Goal: Check status: Check status

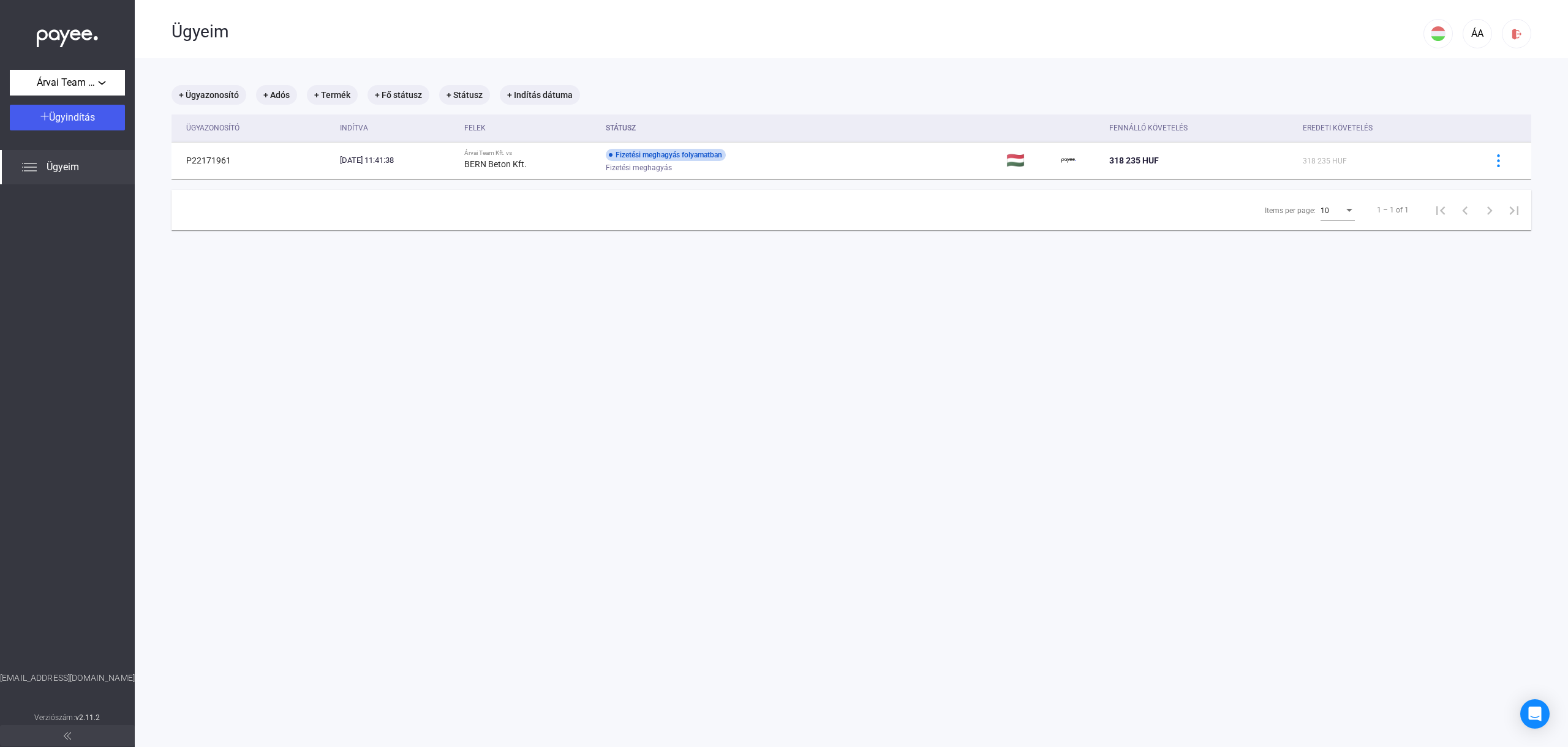
drag, startPoint x: 1031, startPoint y: 191, endPoint x: 1026, endPoint y: 188, distance: 5.8
click at [1026, 188] on div "+ Ügyazonosító + Adós + Termék + Fő státusz + Státusz + Indítás dátuma Ügyazono…" at bounding box center [851, 157] width 1360 height 145
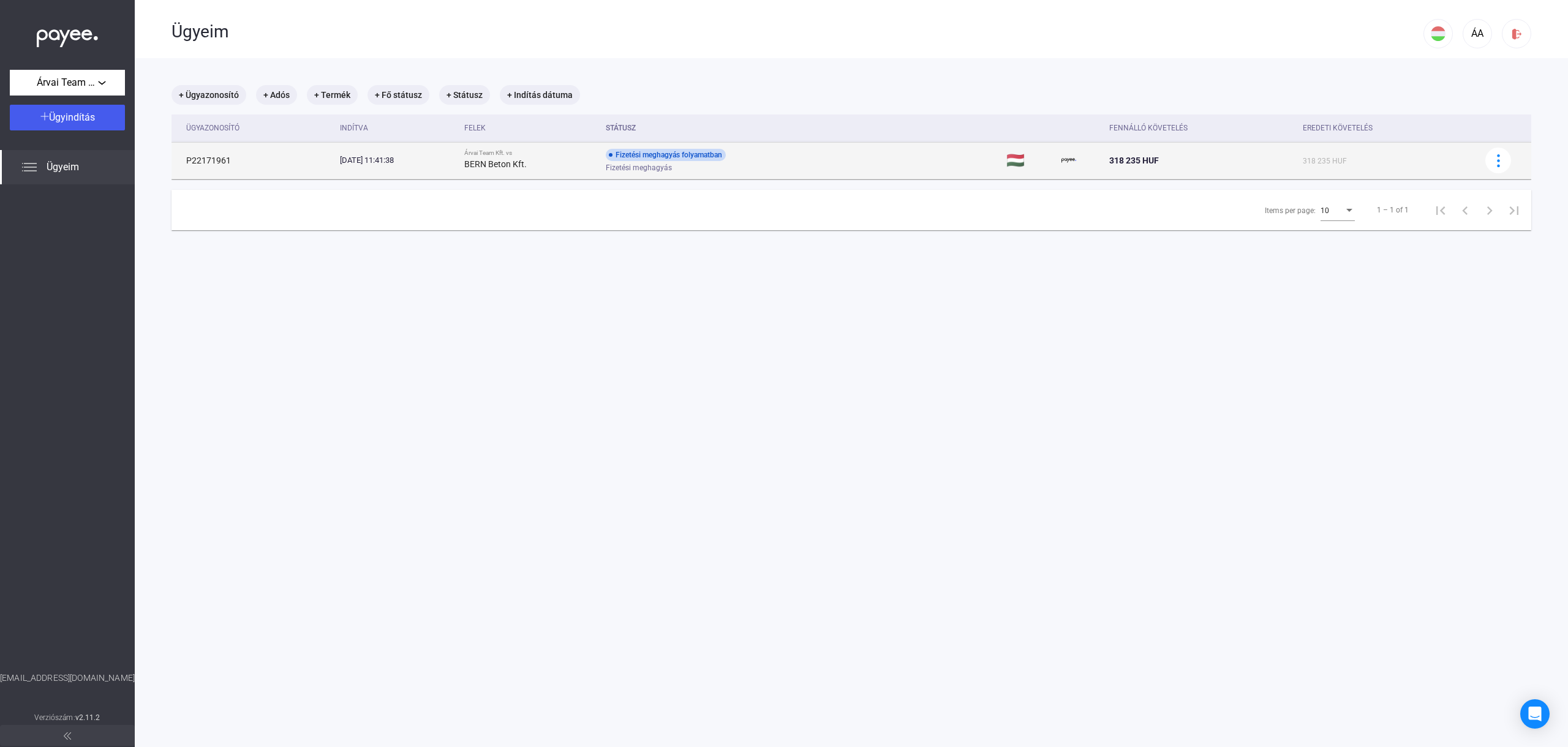
click at [890, 158] on td "Fizetési meghagyás folyamatban Fizetési meghagyás" at bounding box center [801, 160] width 401 height 37
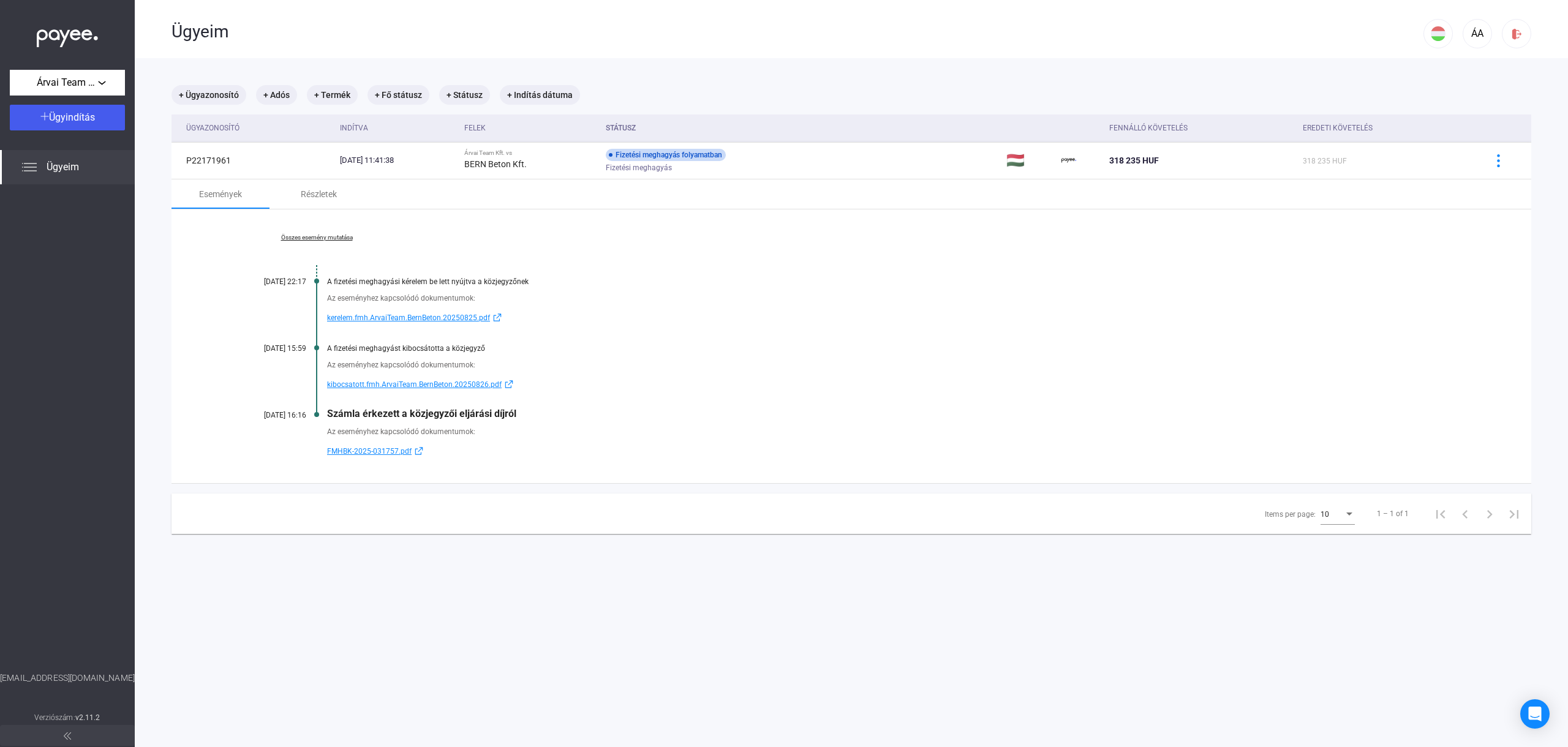
drag, startPoint x: 289, startPoint y: 349, endPoint x: 316, endPoint y: 347, distance: 27.1
click at [316, 347] on div "Összes esemény mutatása [DATE] 22:17 A fizetési meghagyási kérelem be lett nyúj…" at bounding box center [851, 346] width 1360 height 274
drag, startPoint x: 334, startPoint y: 348, endPoint x: 433, endPoint y: 351, distance: 99.0
click at [432, 351] on div "A fizetési meghagyást kibocsátotta a közjegyző" at bounding box center [898, 348] width 1143 height 9
click at [433, 351] on div "A fizetési meghagyást kibocsátotta a közjegyző" at bounding box center [898, 348] width 1143 height 9
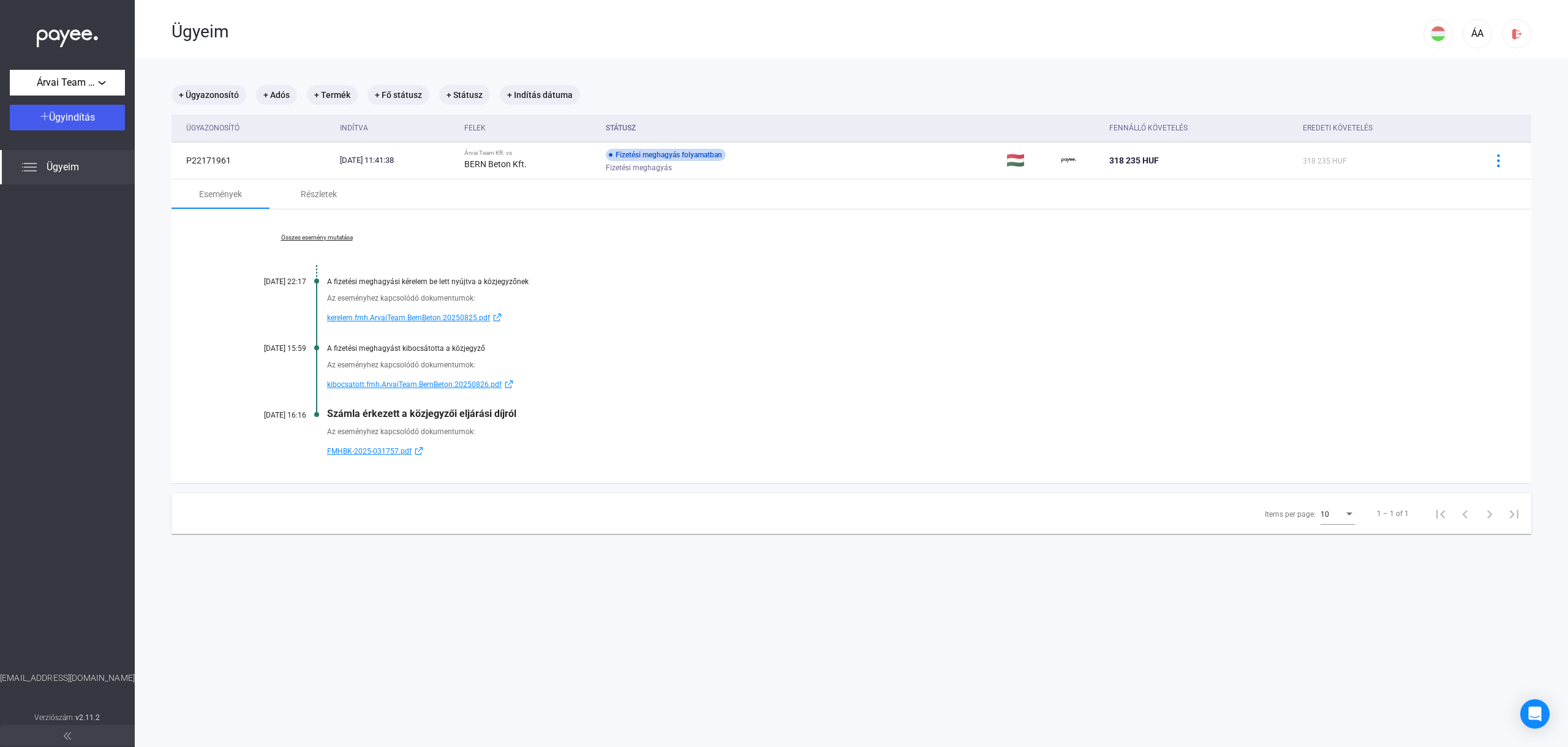
click at [422, 378] on span "kibocsatott.fmh.ArvaiTeam.BernBeton.20250826.pdf" at bounding box center [414, 384] width 175 height 15
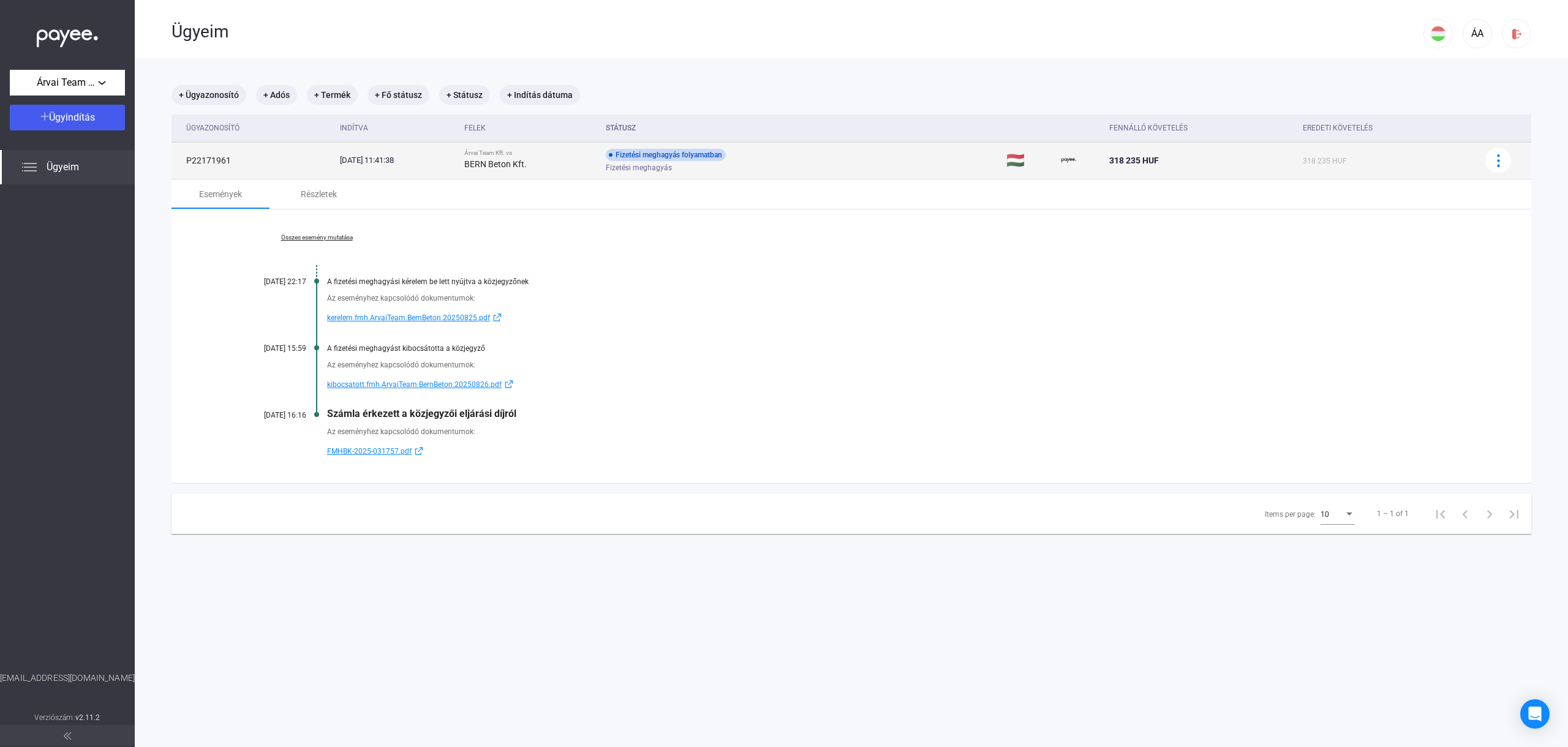
drag, startPoint x: 388, startPoint y: 163, endPoint x: 406, endPoint y: 161, distance: 18.1
click at [406, 161] on div "[DATE] 11:41:38" at bounding box center [397, 160] width 115 height 12
click at [1498, 159] on img at bounding box center [1498, 160] width 13 height 13
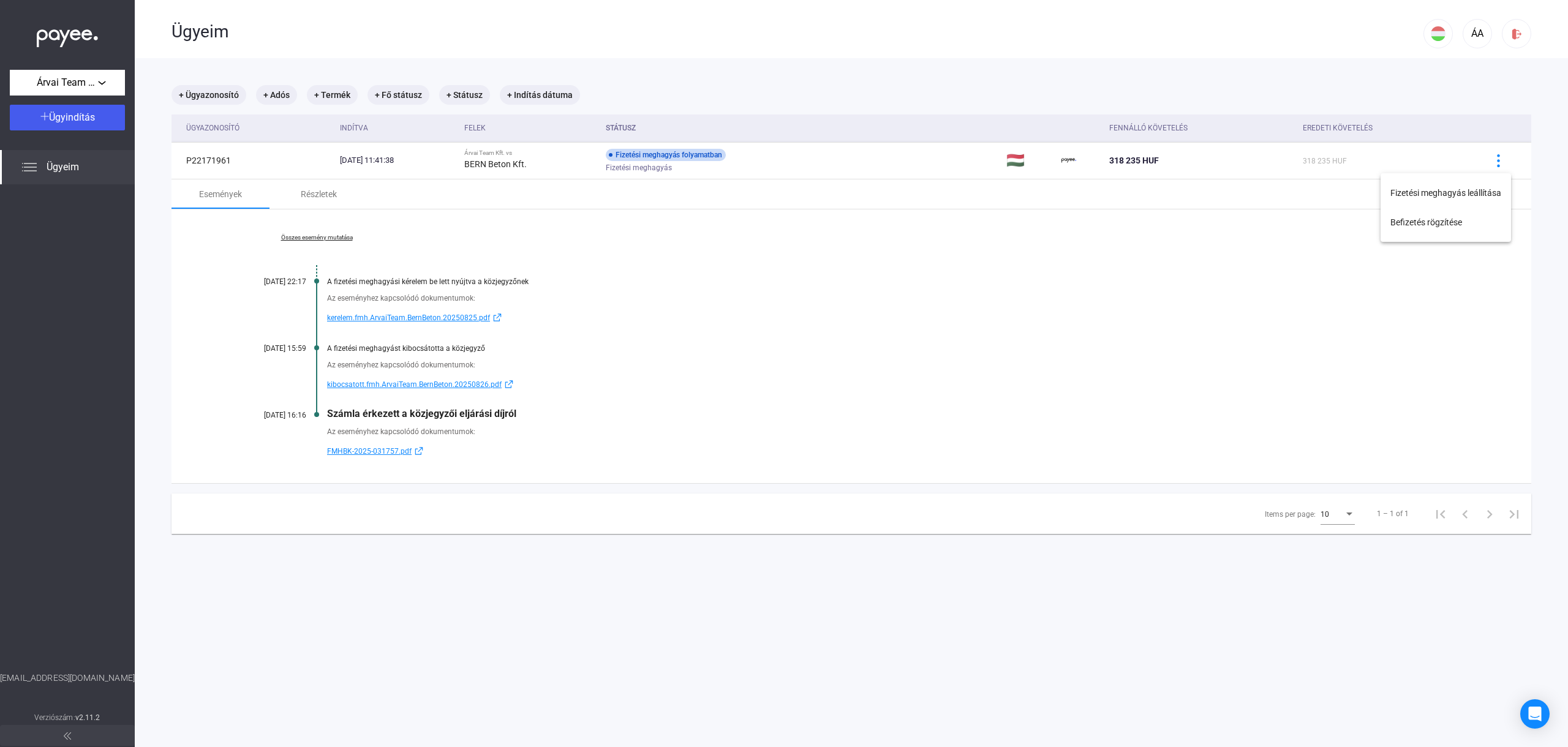
click at [1155, 266] on div at bounding box center [784, 374] width 1568 height 747
click at [633, 242] on div "Összes esemény mutatása [DATE] 22:17 A fizetési meghagyási kérelem be lett nyúj…" at bounding box center [851, 346] width 1360 height 274
